Goal: Check status: Check status

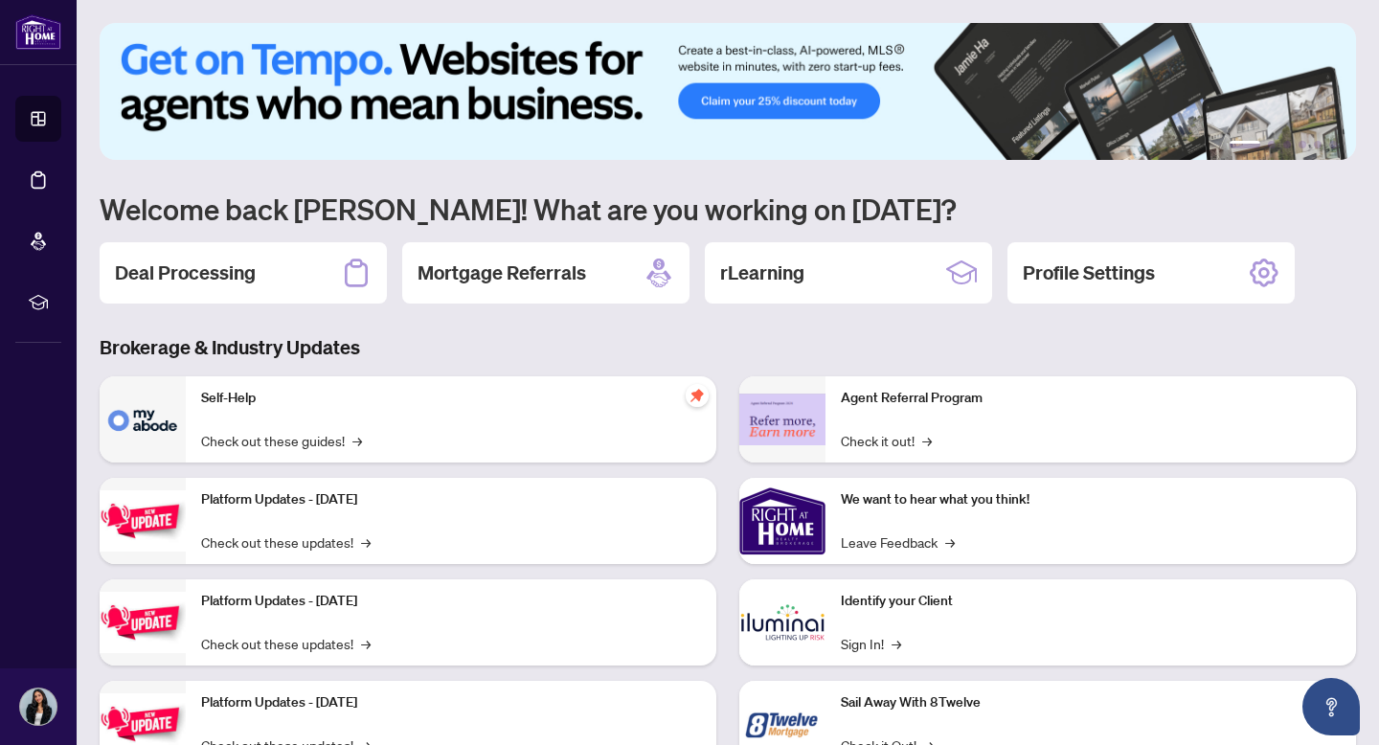
click at [237, 261] on h2 "Deal Processing" at bounding box center [185, 273] width 141 height 27
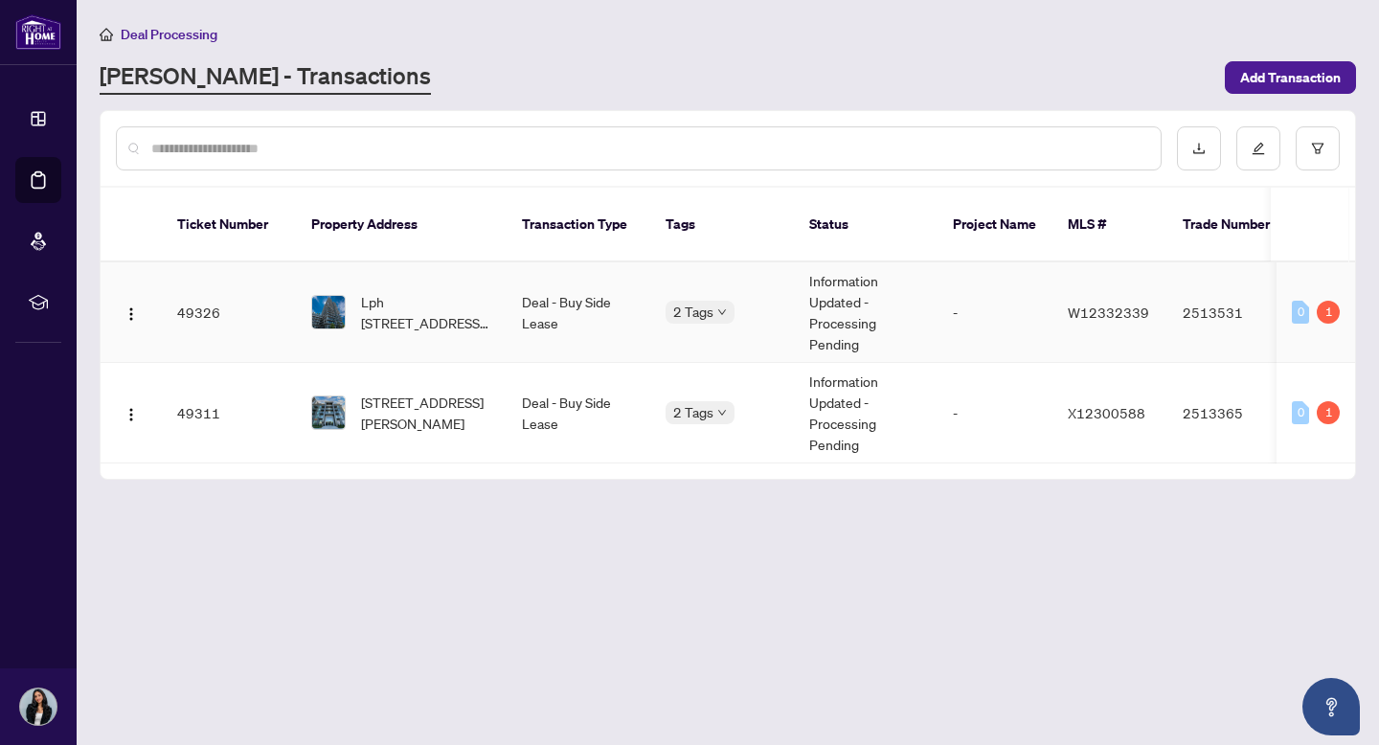
click at [863, 306] on td "Information Updated - Processing Pending" at bounding box center [866, 312] width 144 height 101
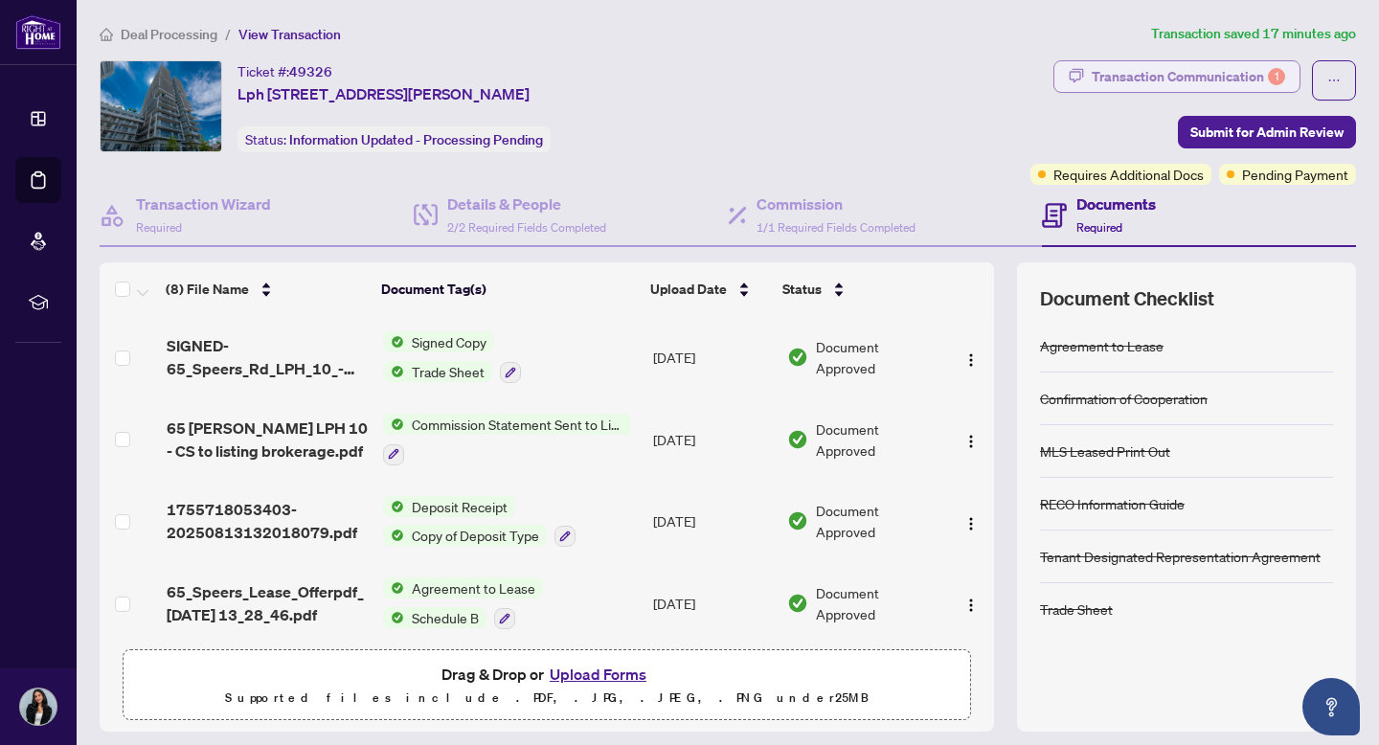
click at [1194, 79] on div "Transaction Communication 1" at bounding box center [1188, 76] width 193 height 31
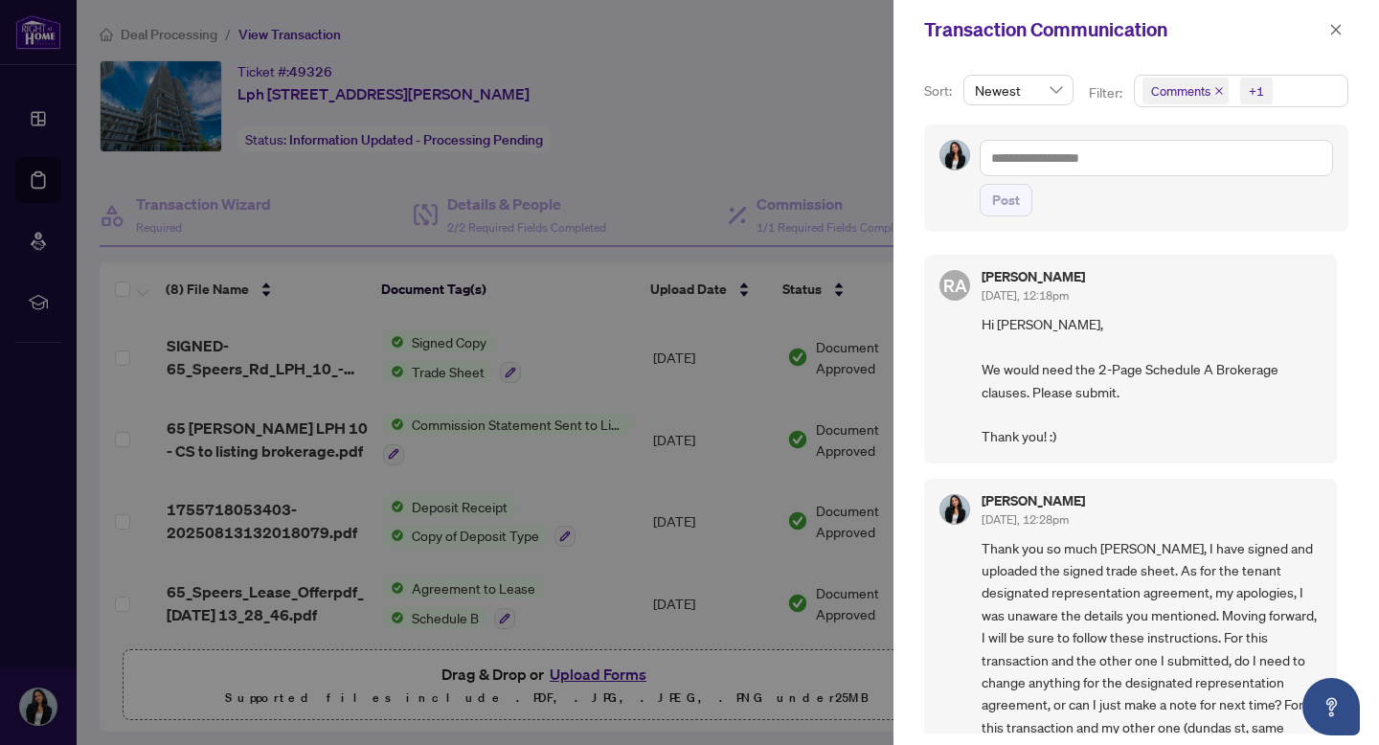
click at [793, 169] on div at bounding box center [689, 372] width 1379 height 745
click at [1336, 30] on icon "close" at bounding box center [1336, 29] width 11 height 11
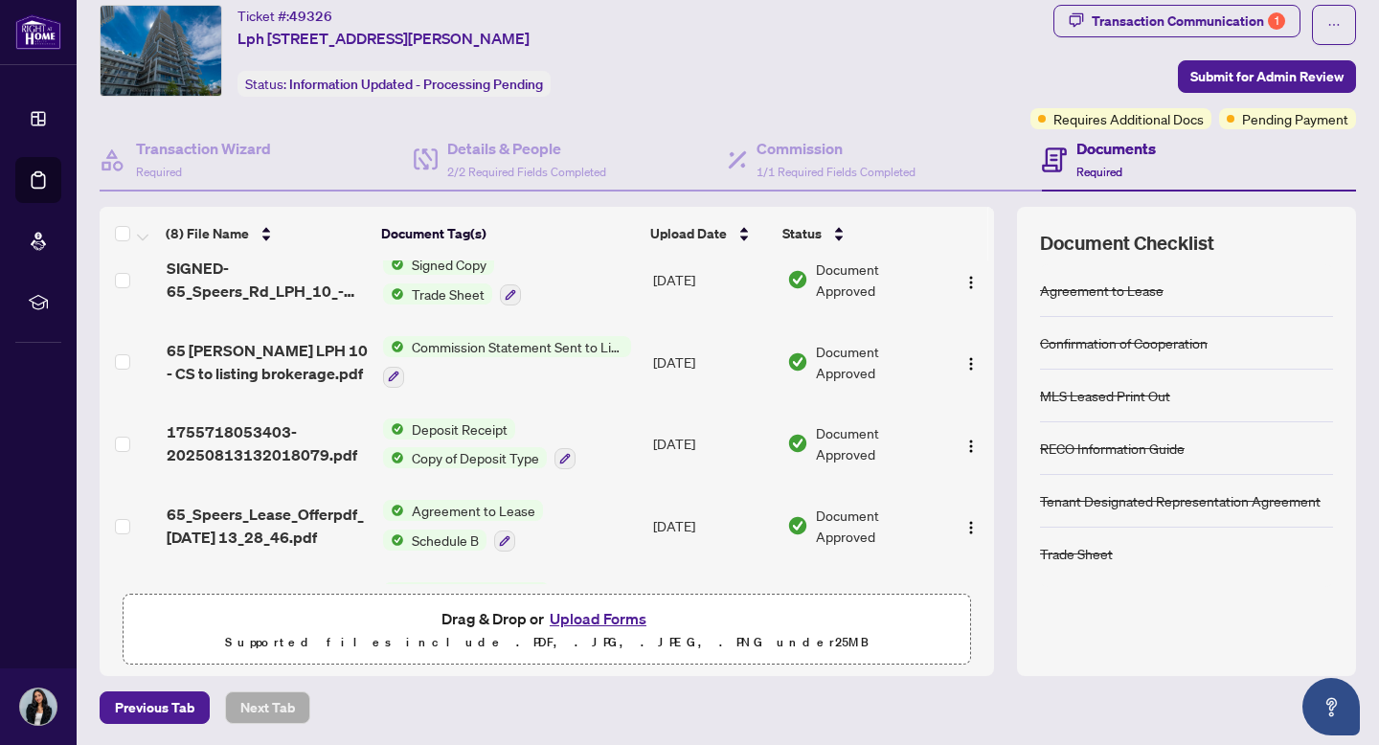
scroll to position [23, 0]
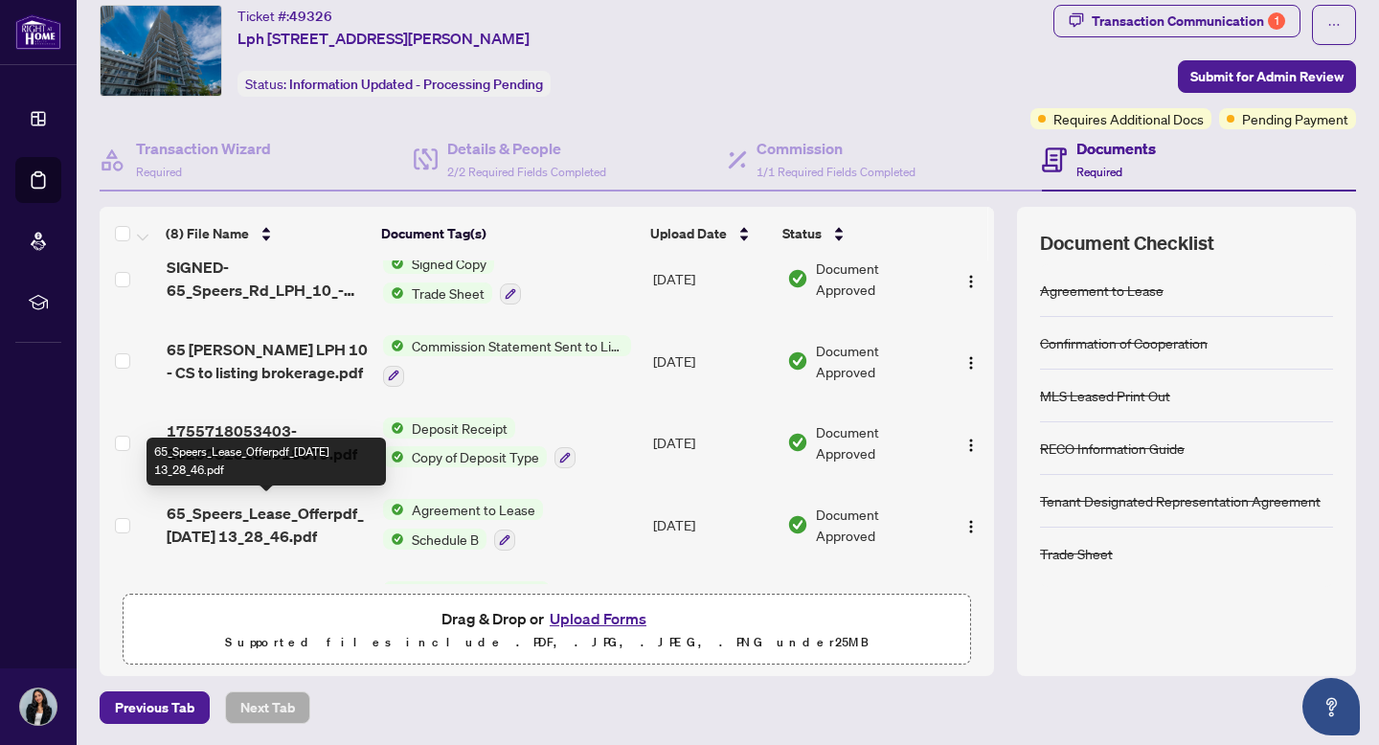
click at [248, 520] on span "65_Speers_Lease_Offerpdf_[DATE] 13_28_46.pdf" at bounding box center [267, 525] width 201 height 46
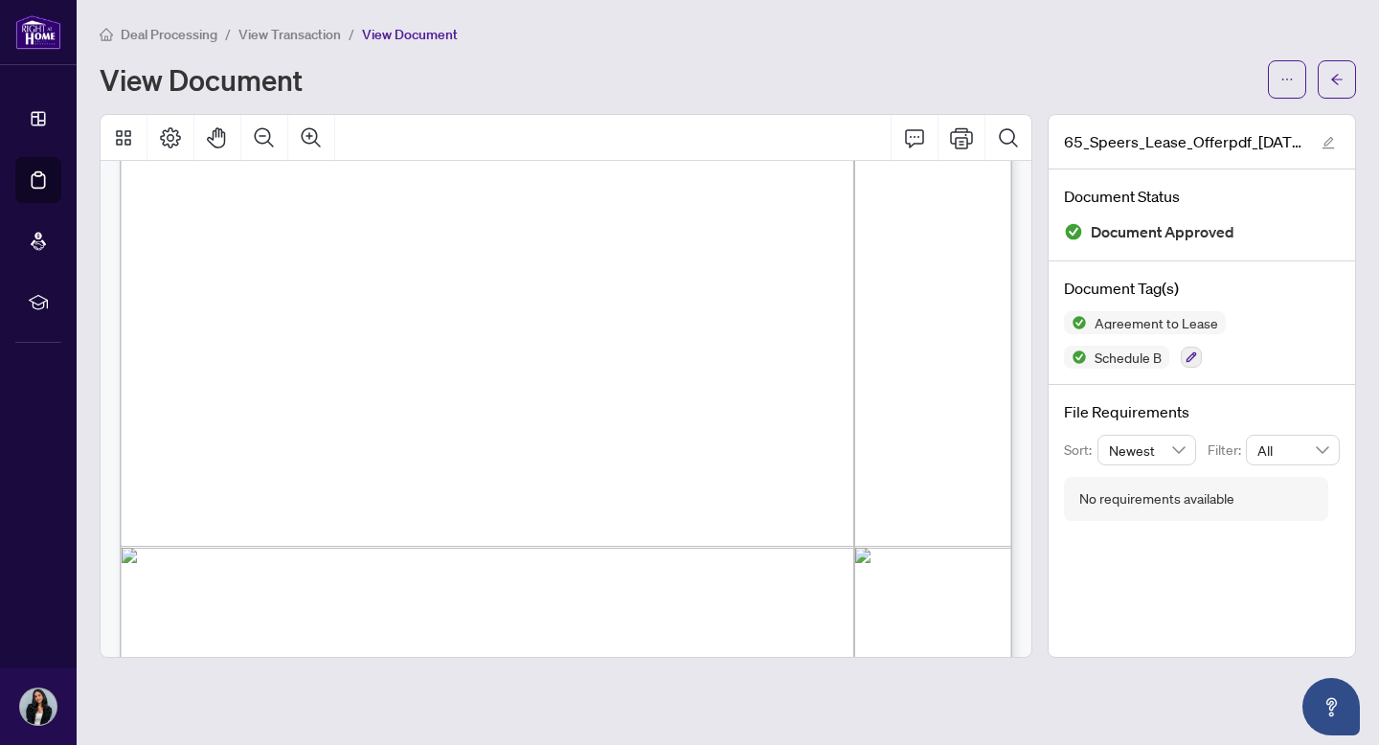
scroll to position [6196, 0]
click at [1328, 71] on button "button" at bounding box center [1337, 79] width 38 height 38
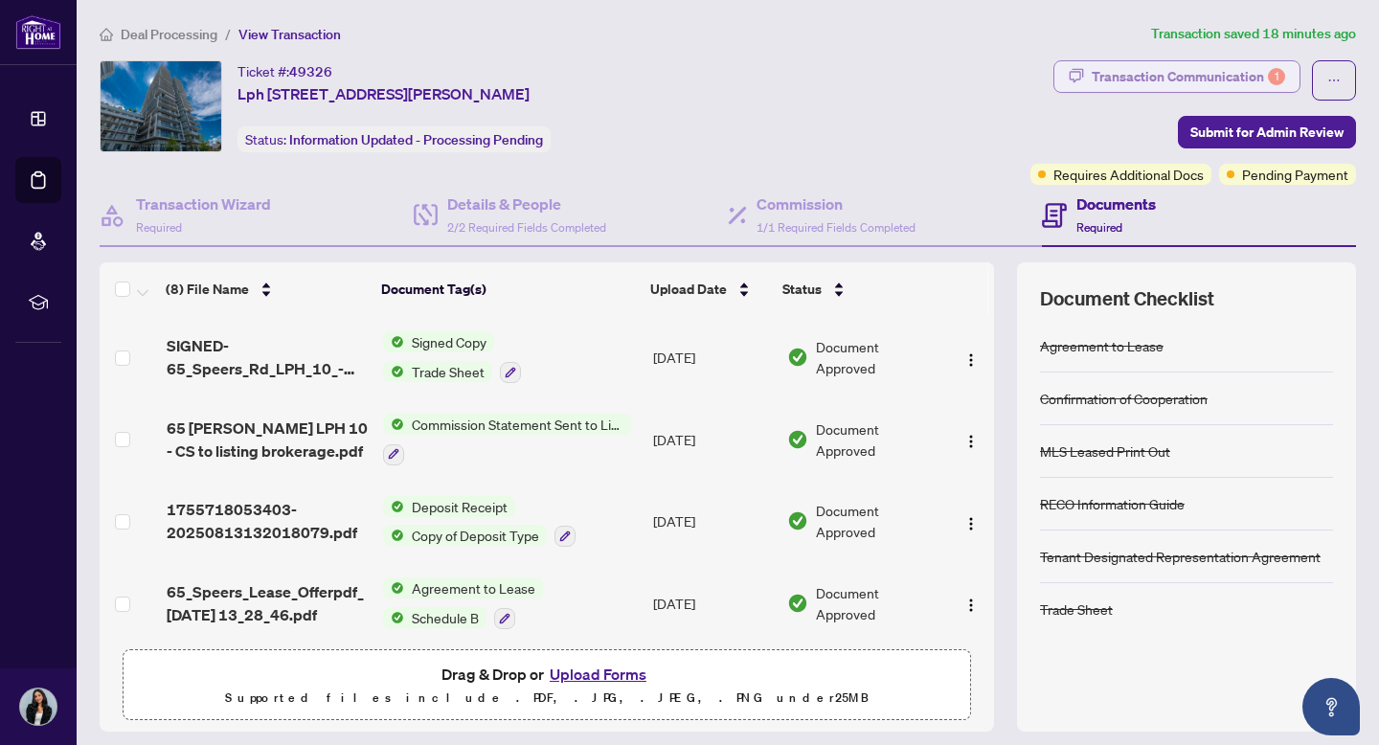
click at [1182, 79] on div "Transaction Communication 1" at bounding box center [1188, 76] width 193 height 31
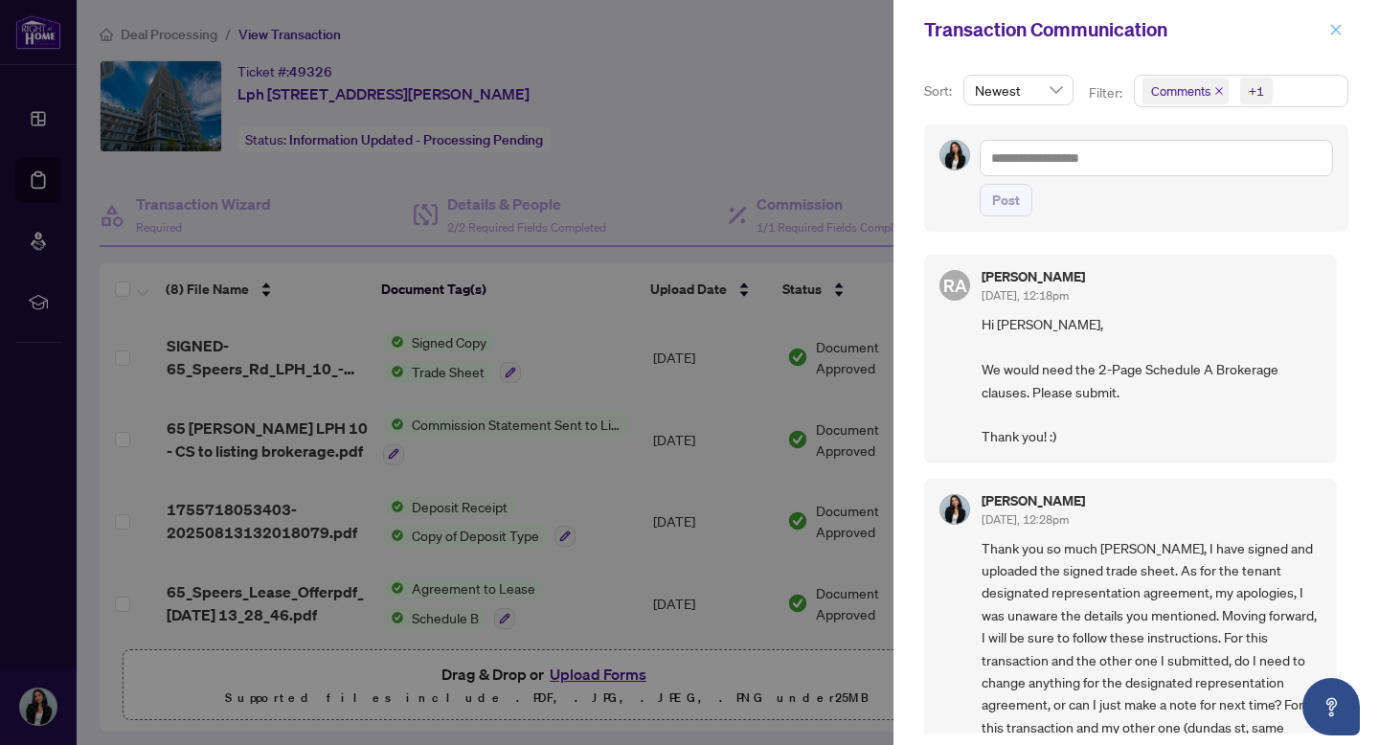
click at [1329, 28] on icon "close" at bounding box center [1335, 29] width 13 height 13
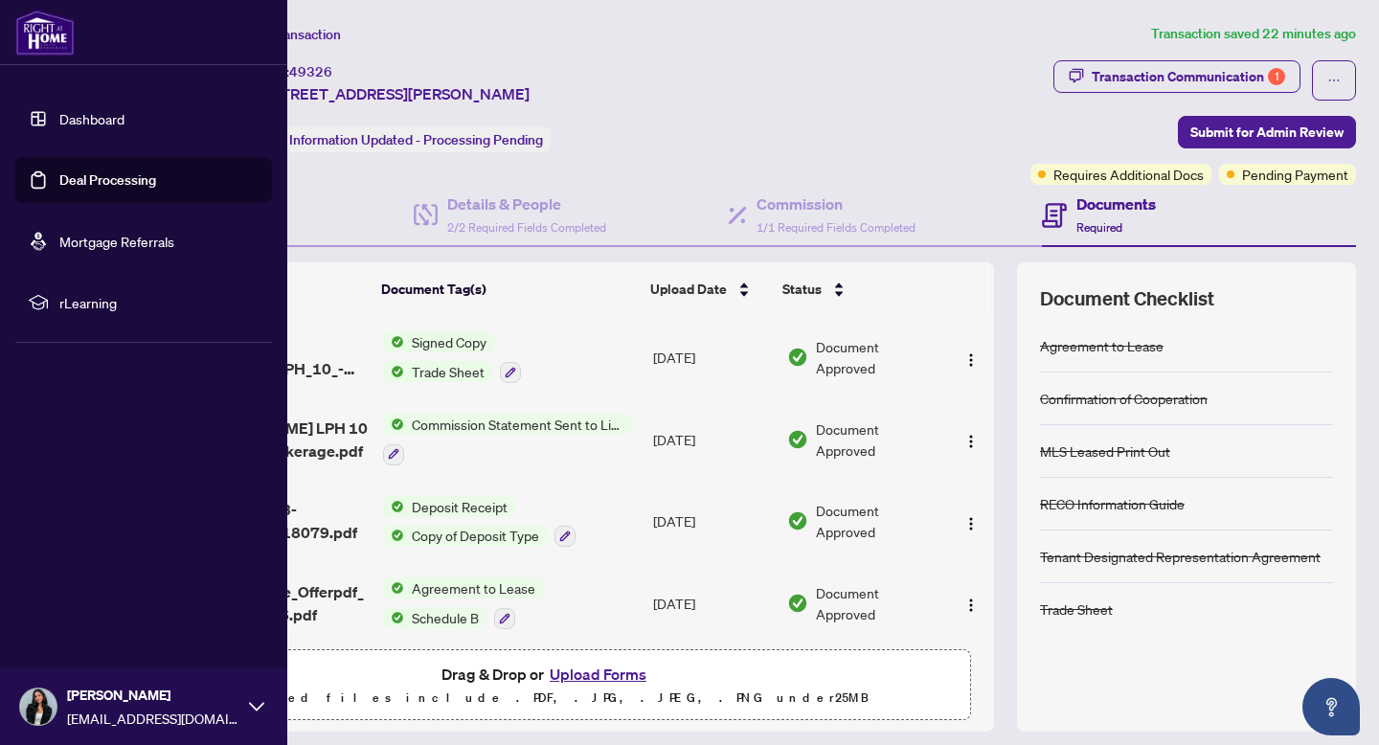
click at [59, 118] on link "Dashboard" at bounding box center [91, 118] width 65 height 17
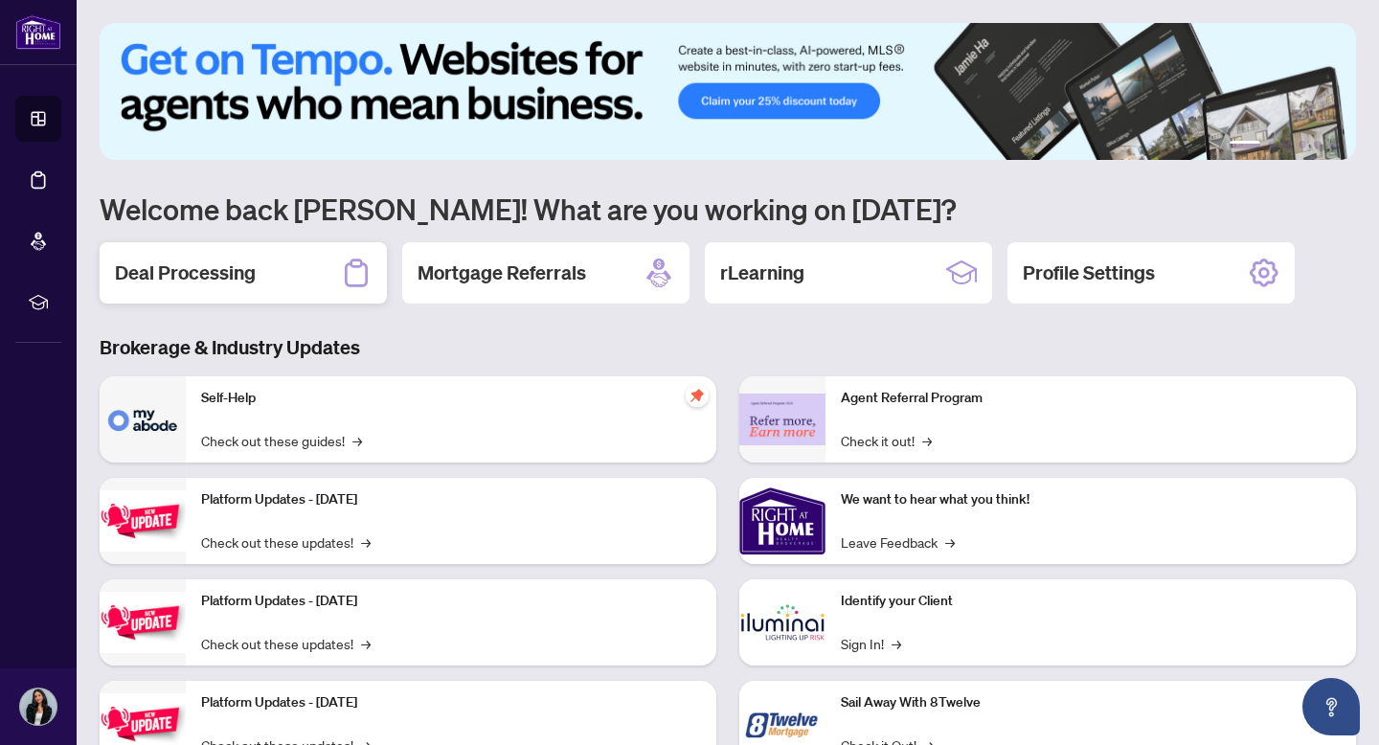
click at [245, 282] on h2 "Deal Processing" at bounding box center [185, 273] width 141 height 27
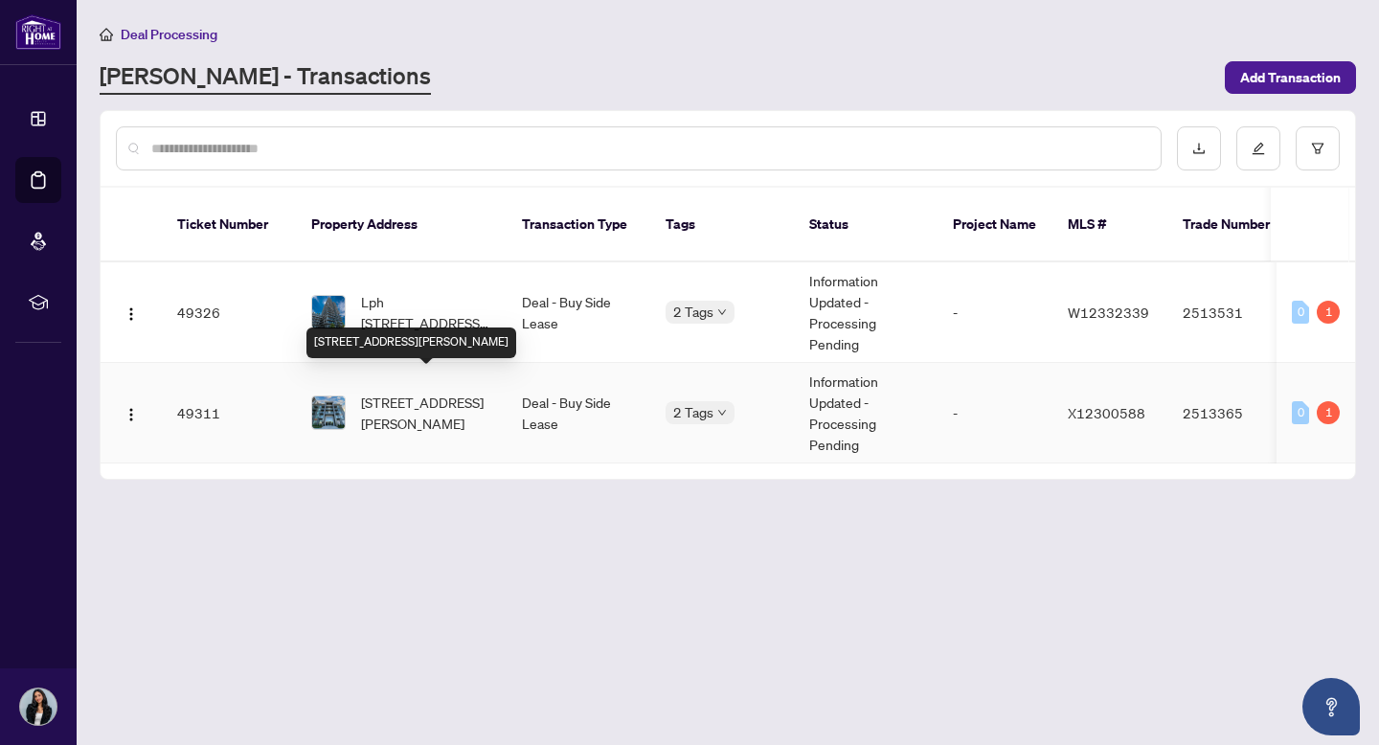
click at [446, 392] on span "[STREET_ADDRESS][PERSON_NAME]" at bounding box center [426, 413] width 130 height 42
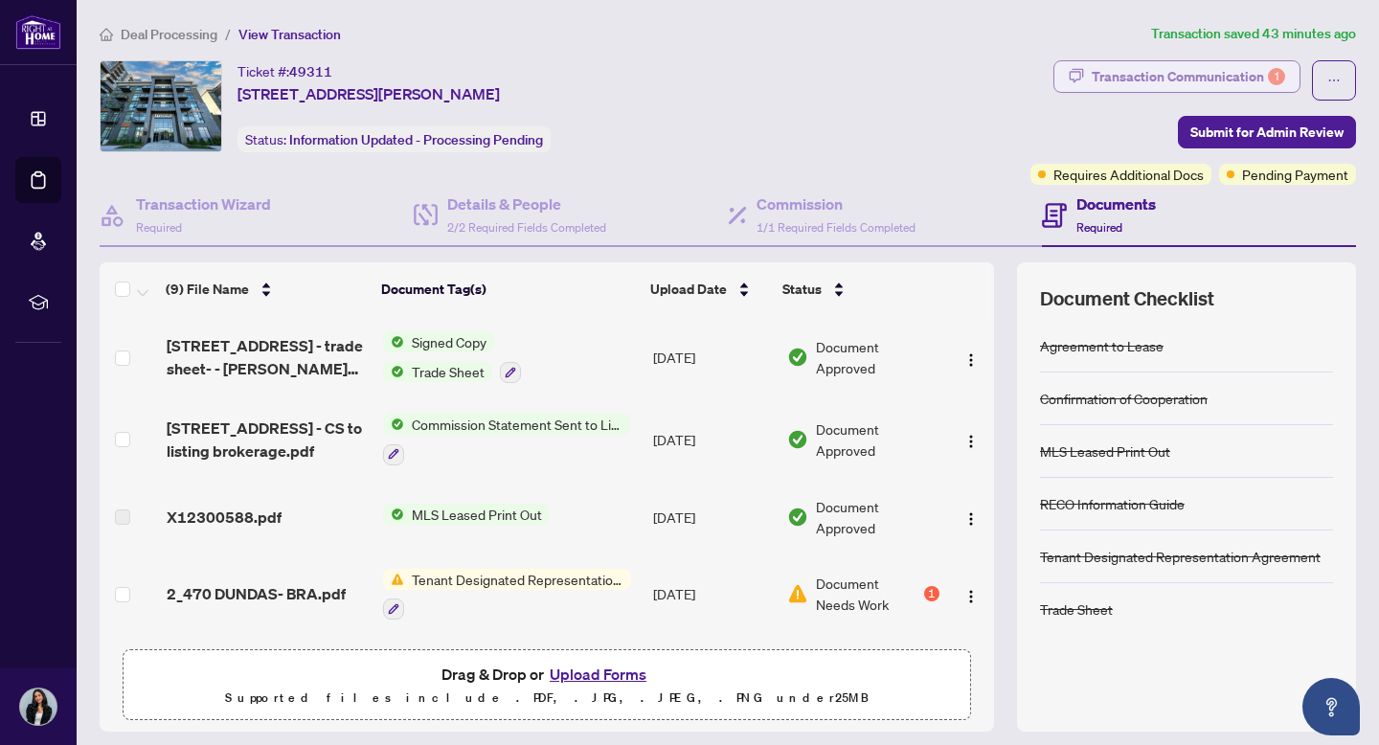
click at [1174, 72] on div "Transaction Communication 1" at bounding box center [1188, 76] width 193 height 31
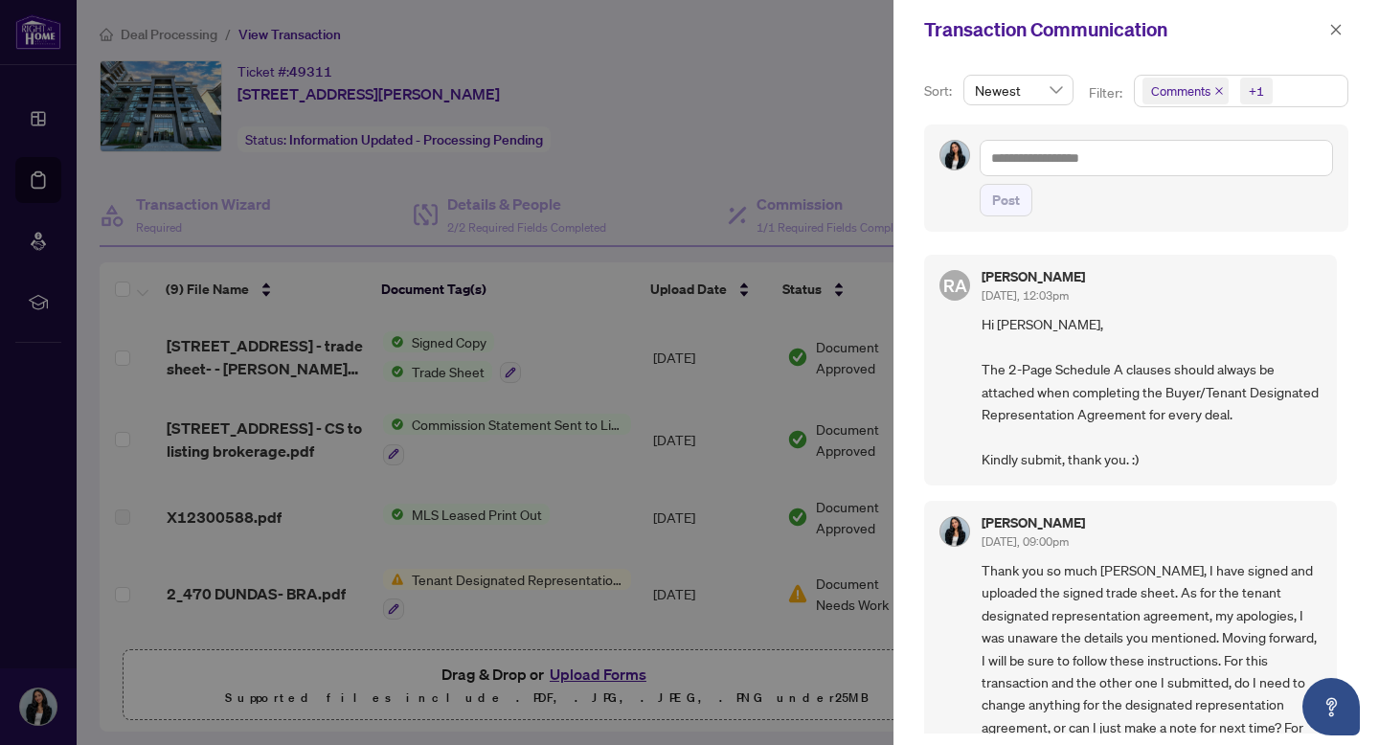
scroll to position [4, 0]
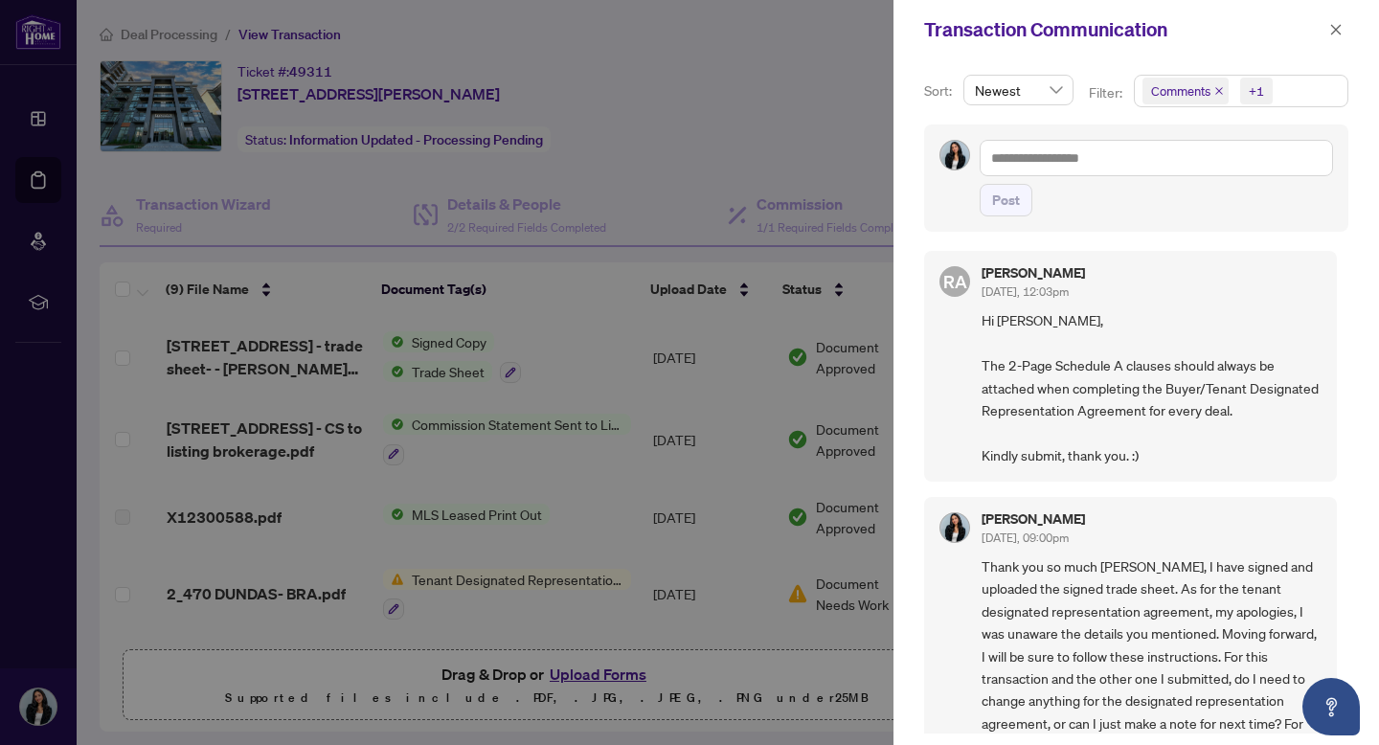
click at [711, 120] on div at bounding box center [689, 372] width 1379 height 745
click at [1329, 38] on span "button" at bounding box center [1335, 29] width 13 height 31
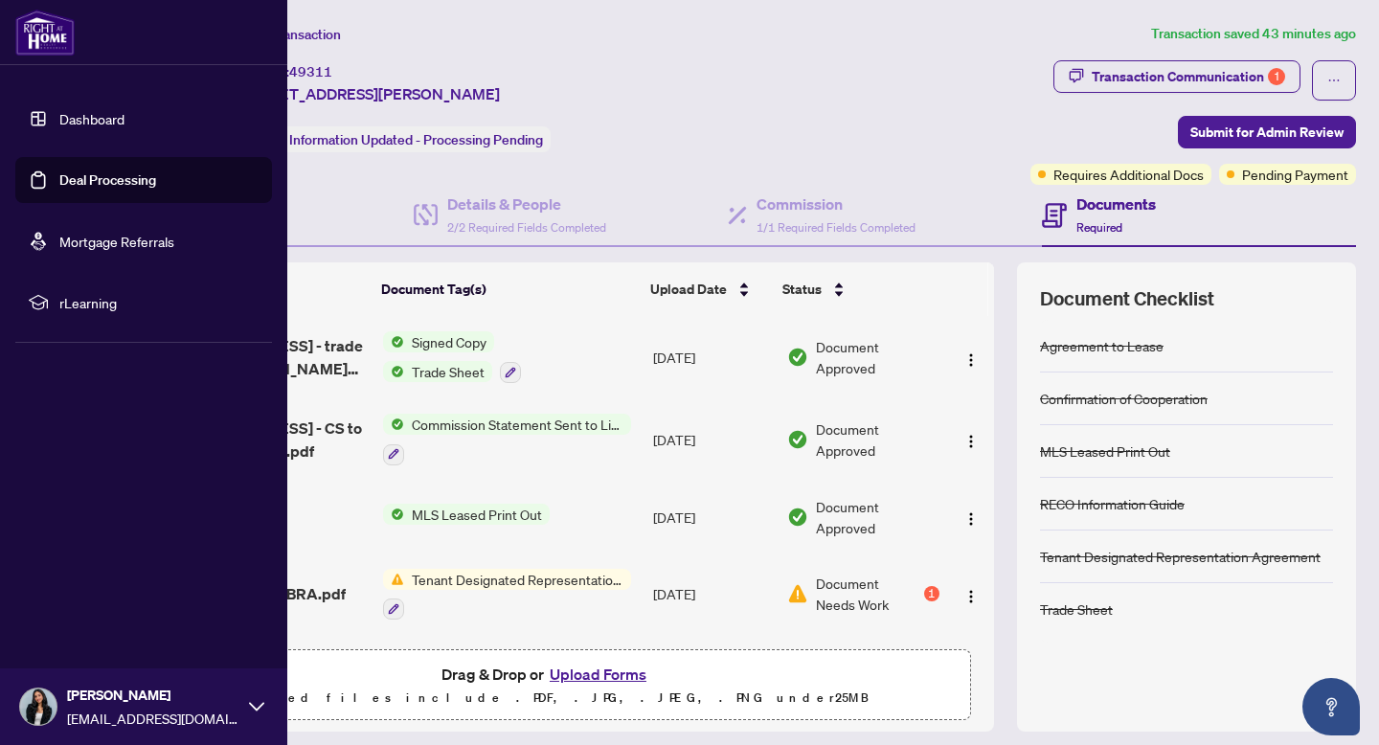
click at [59, 112] on link "Dashboard" at bounding box center [91, 118] width 65 height 17
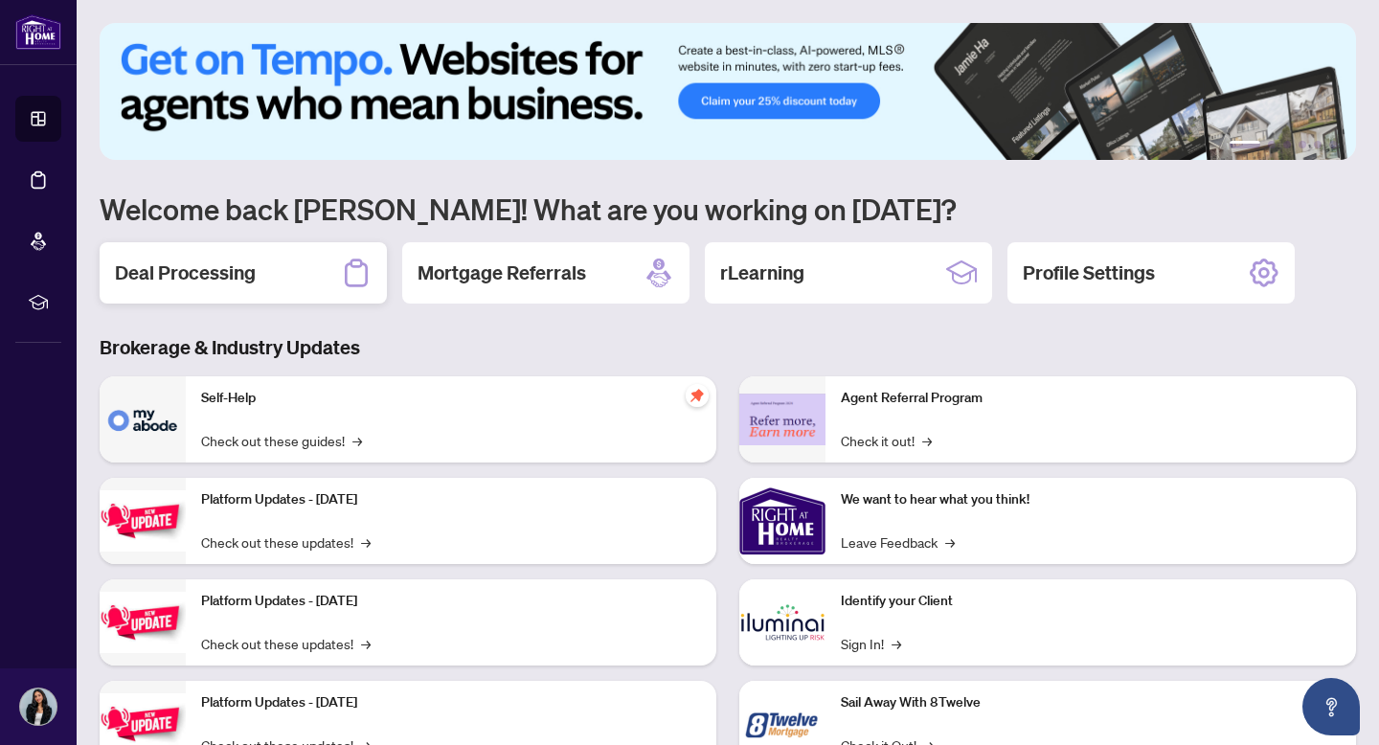
click at [218, 253] on div "Deal Processing" at bounding box center [243, 272] width 287 height 61
